Goal: Transaction & Acquisition: Purchase product/service

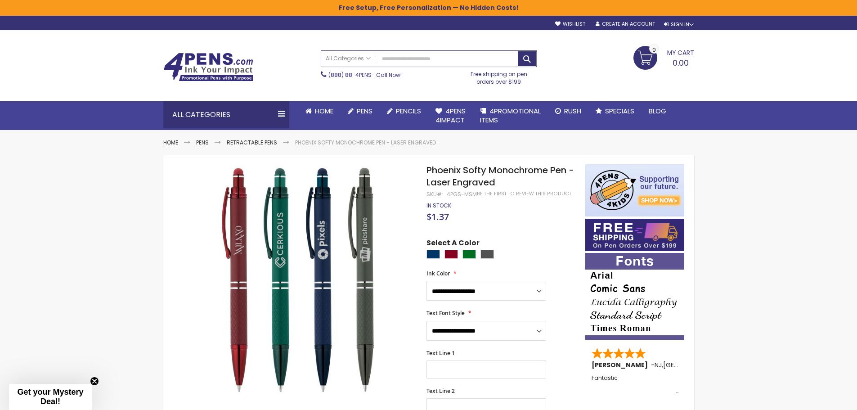
click at [409, 59] on input "Search" at bounding box center [428, 59] width 215 height 16
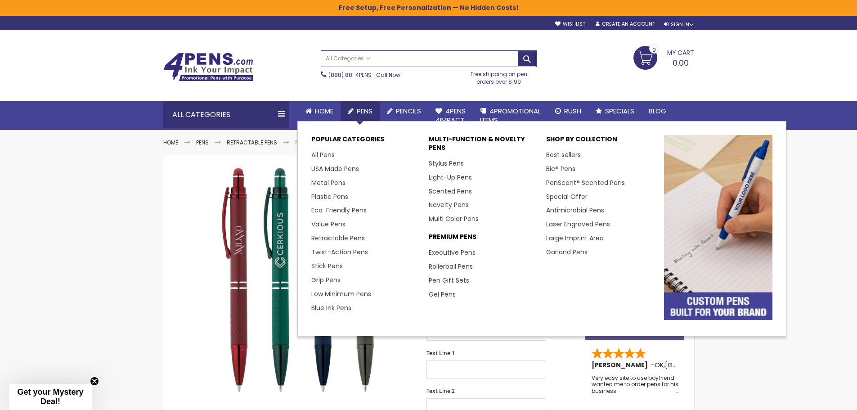
click at [325, 176] on li "Metal Pens" at bounding box center [365, 183] width 108 height 14
click at [326, 185] on link "Metal Pens" at bounding box center [331, 182] width 41 height 9
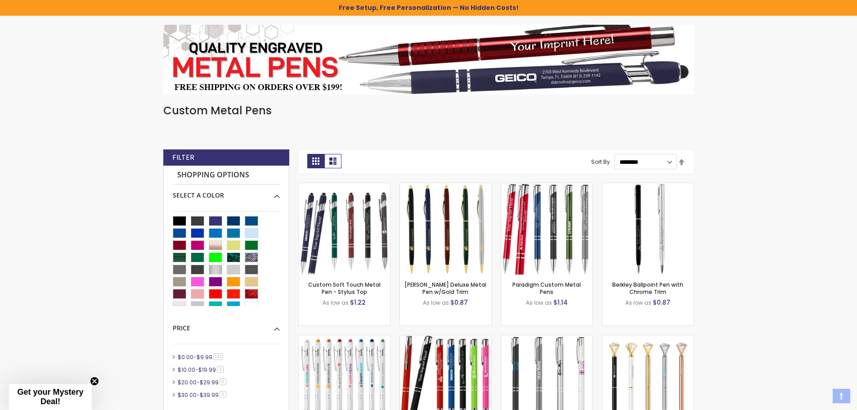
scroll to position [135, 0]
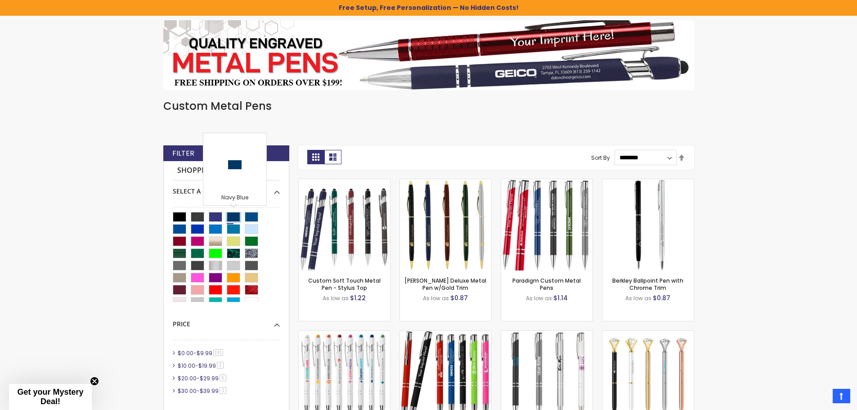
click at [234, 216] on div "Navy Blue" at bounding box center [234, 217] width 14 height 10
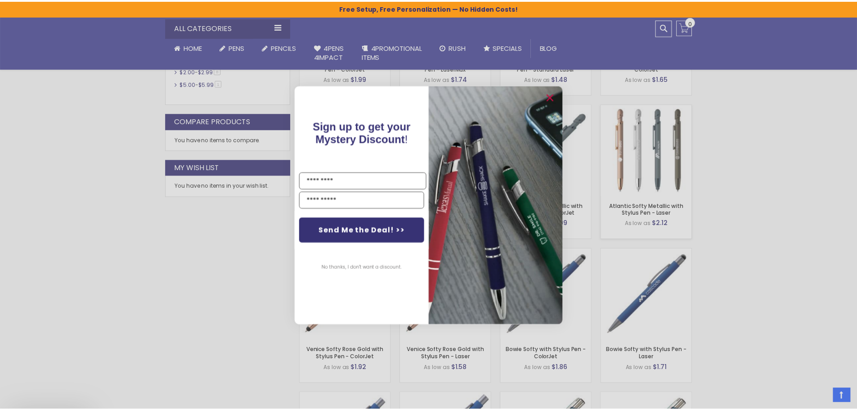
scroll to position [540, 0]
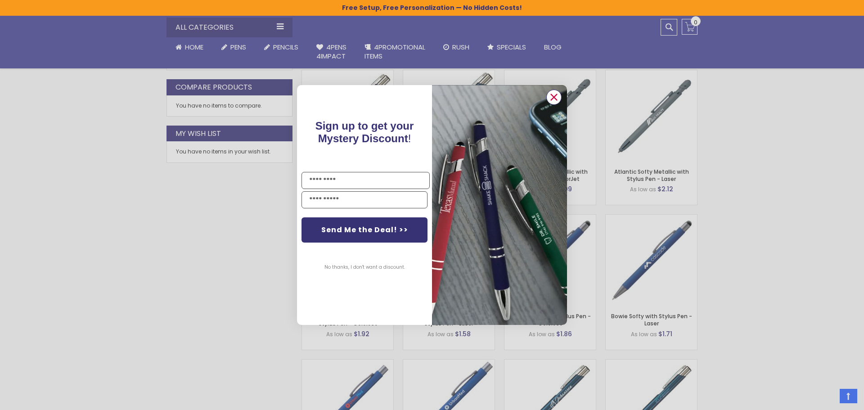
click at [556, 99] on icon "Close dialog" at bounding box center [554, 97] width 6 height 6
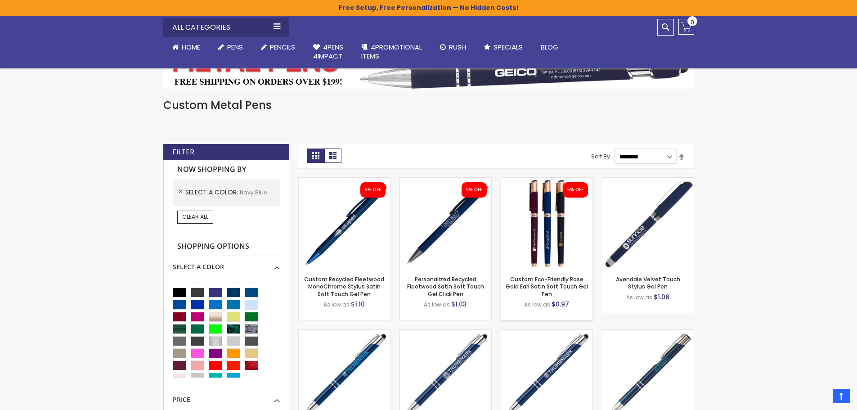
scroll to position [135, 0]
